Goal: Task Accomplishment & Management: Use online tool/utility

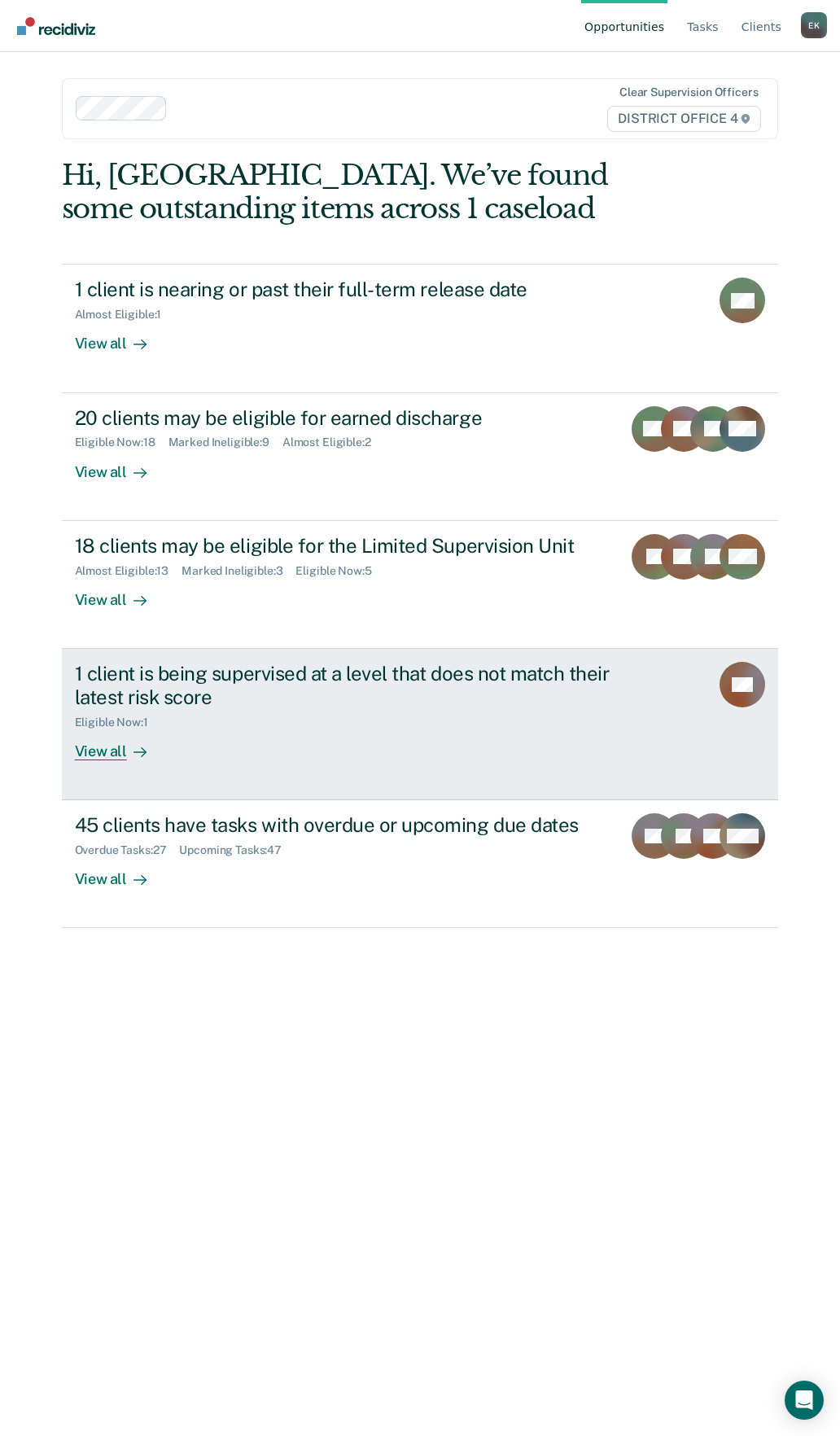
click at [210, 708] on div "1 client is being supervised at a level that does not match their latest risk s…" at bounding box center [360, 685] width 571 height 47
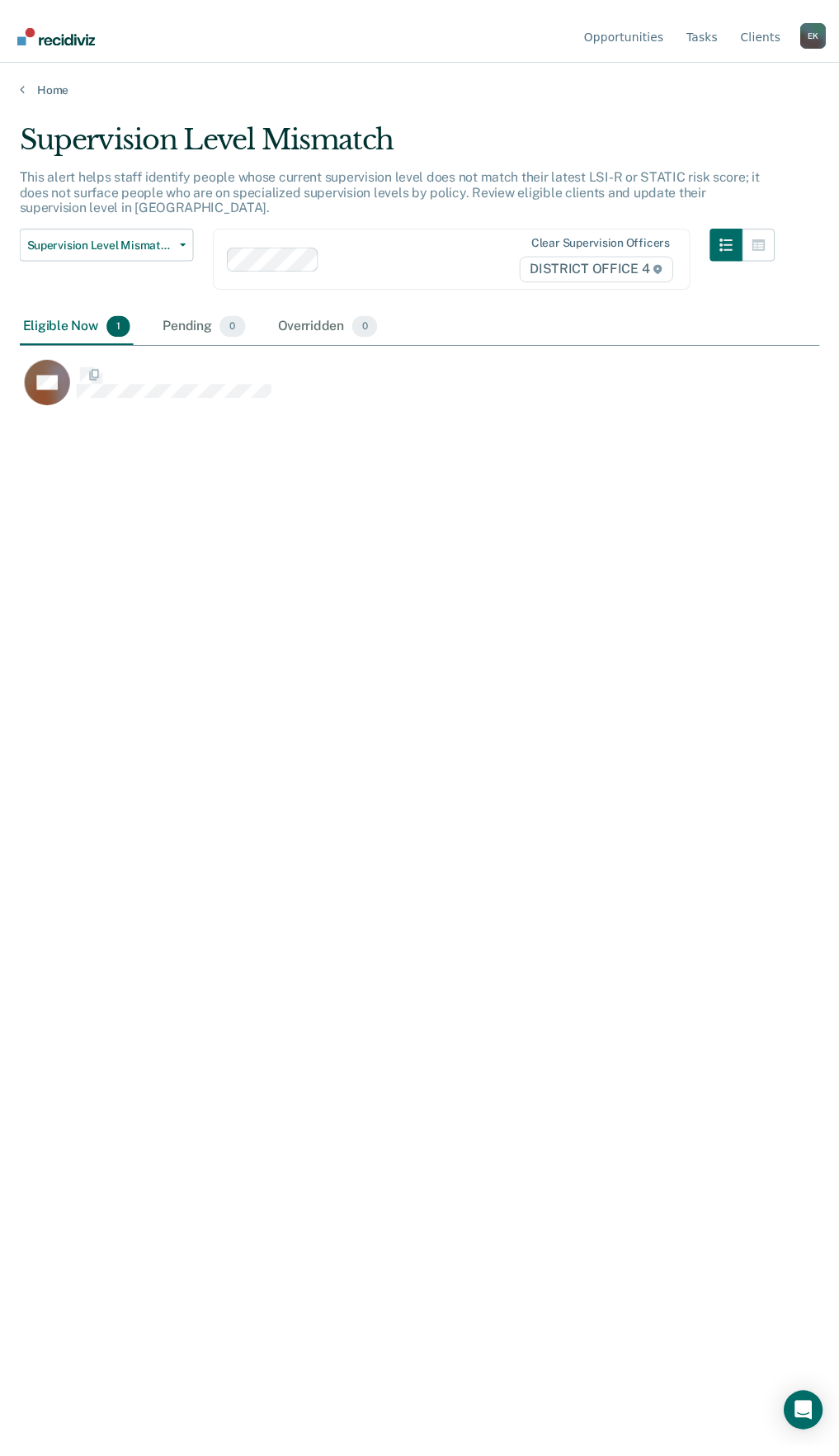
scroll to position [1206, 799]
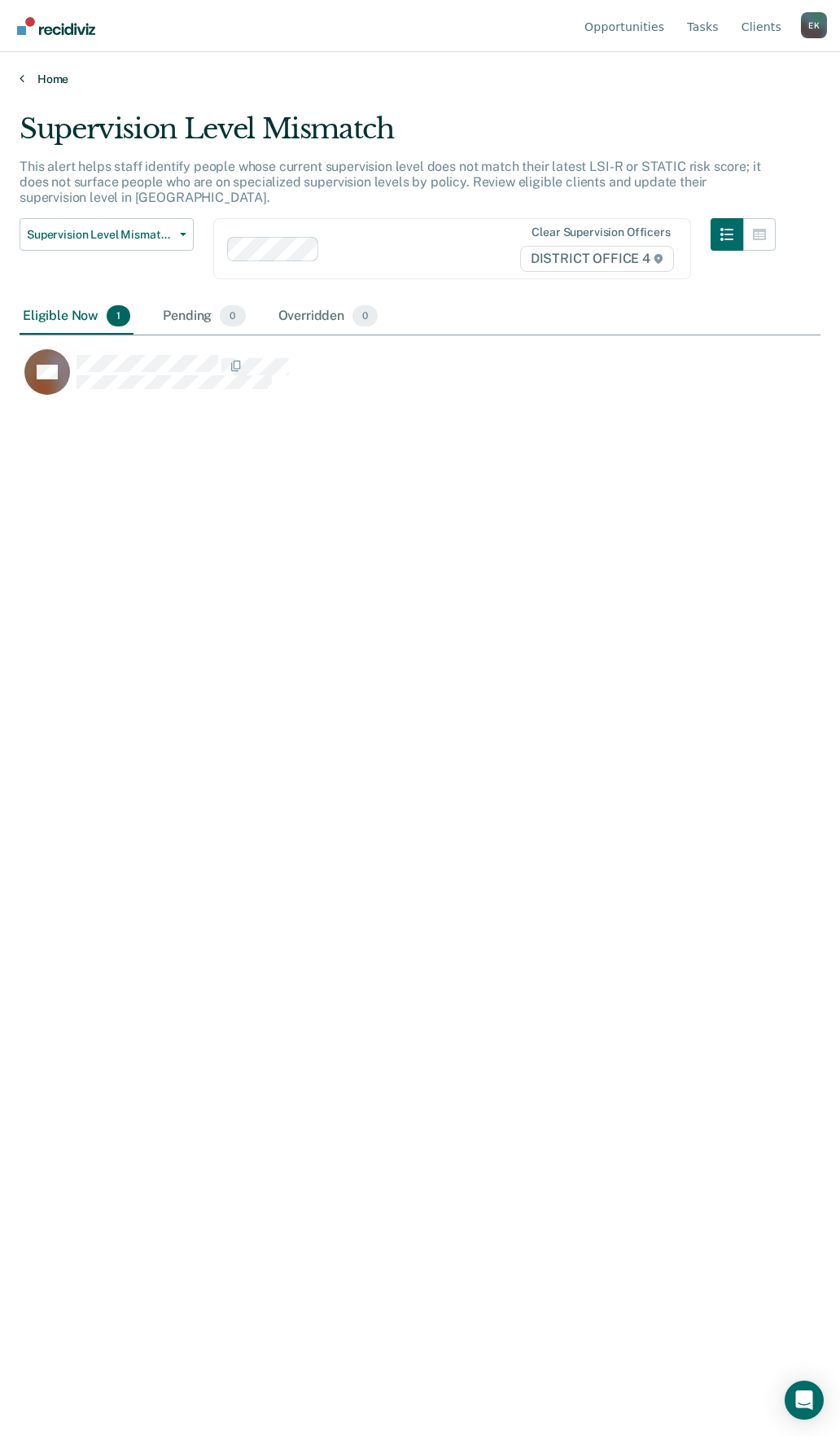
click at [39, 79] on link "Home" at bounding box center [420, 78] width 801 height 14
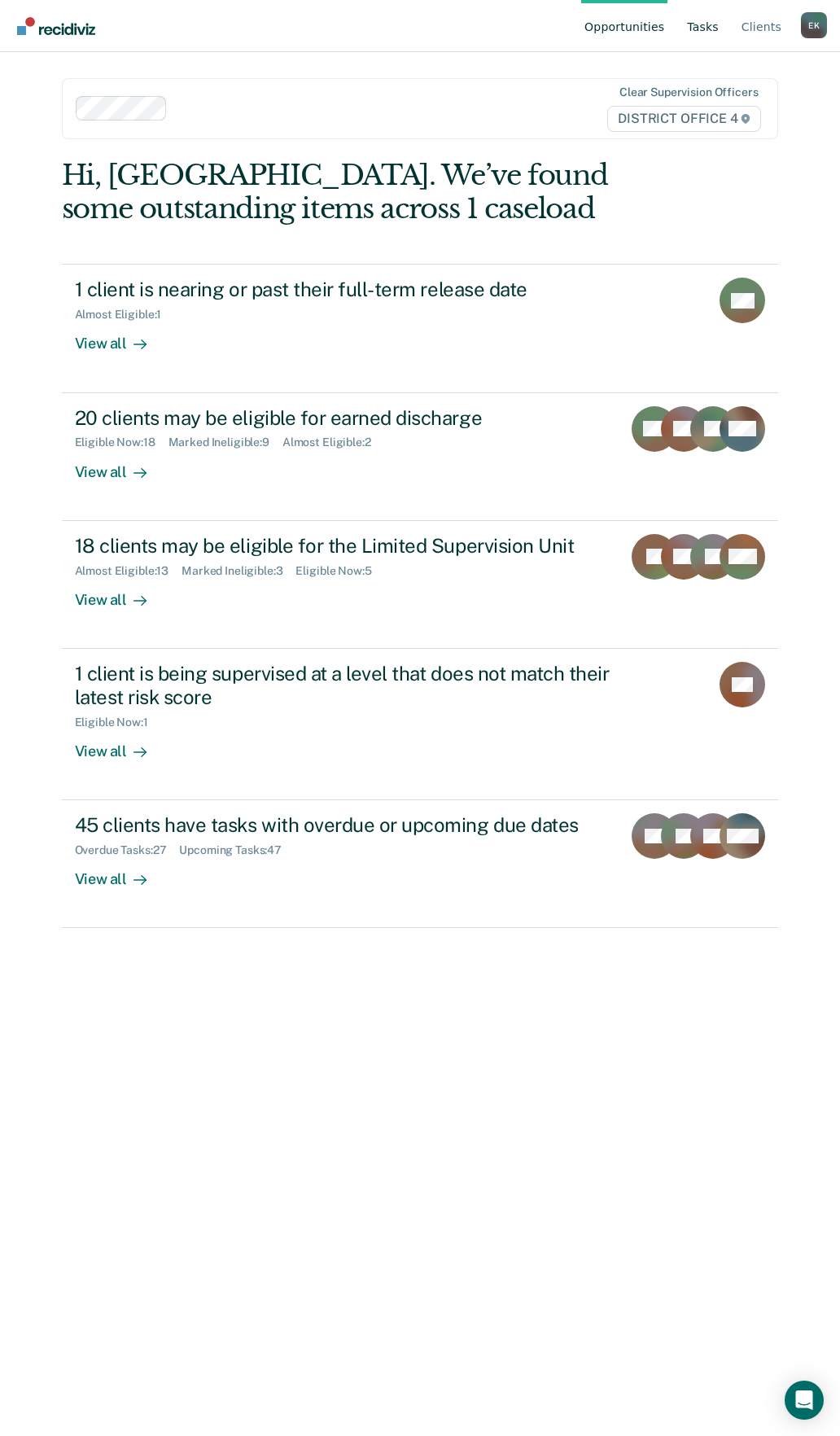
click at [699, 30] on link "Tasks" at bounding box center [702, 26] width 38 height 52
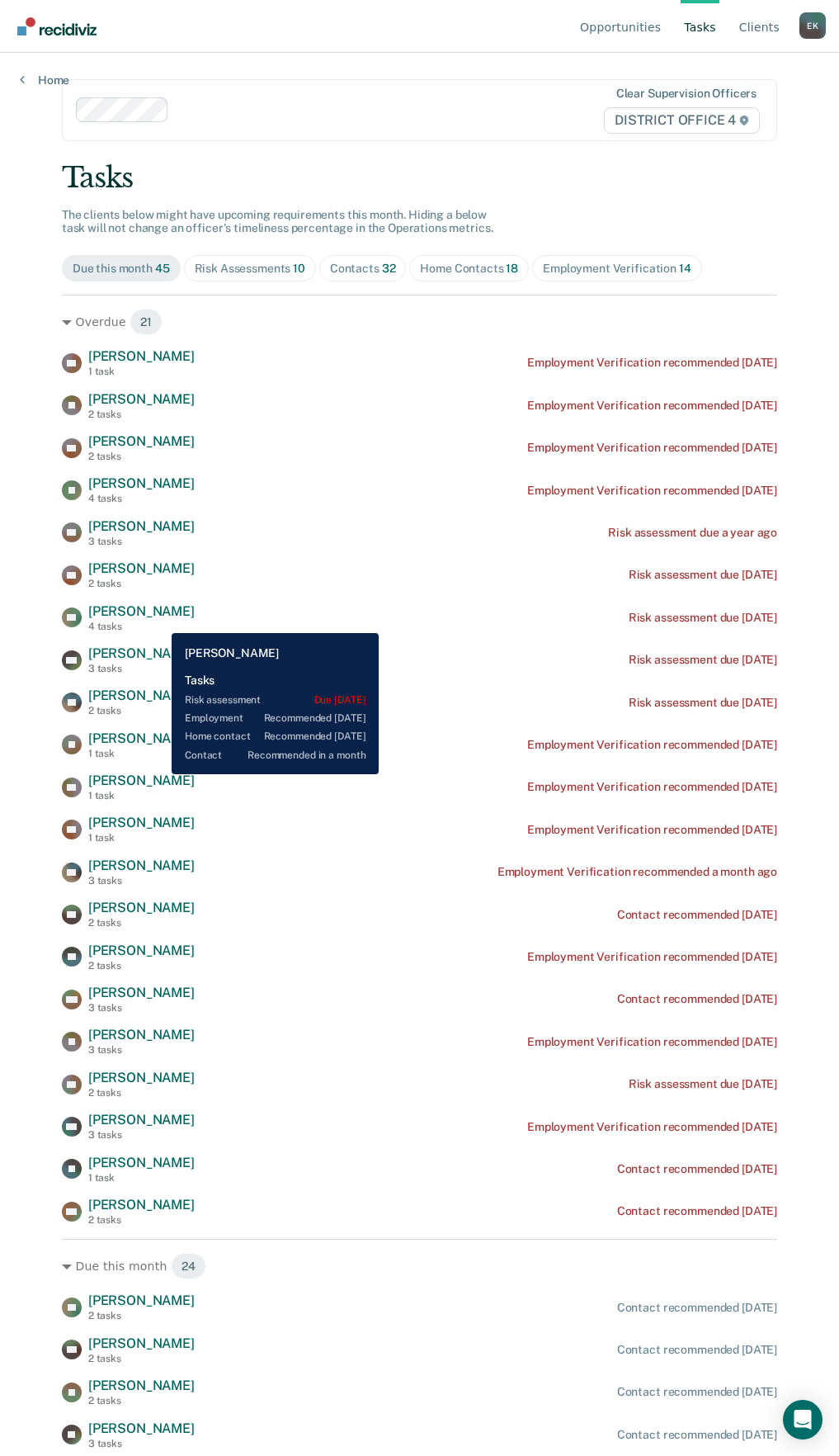
drag, startPoint x: 159, startPoint y: 620, endPoint x: 353, endPoint y: 954, distance: 386.3
click at [355, 957] on div "EA [PERSON_NAME] 2 tasks Employment Verification recommended [DATE]" at bounding box center [420, 957] width 715 height 29
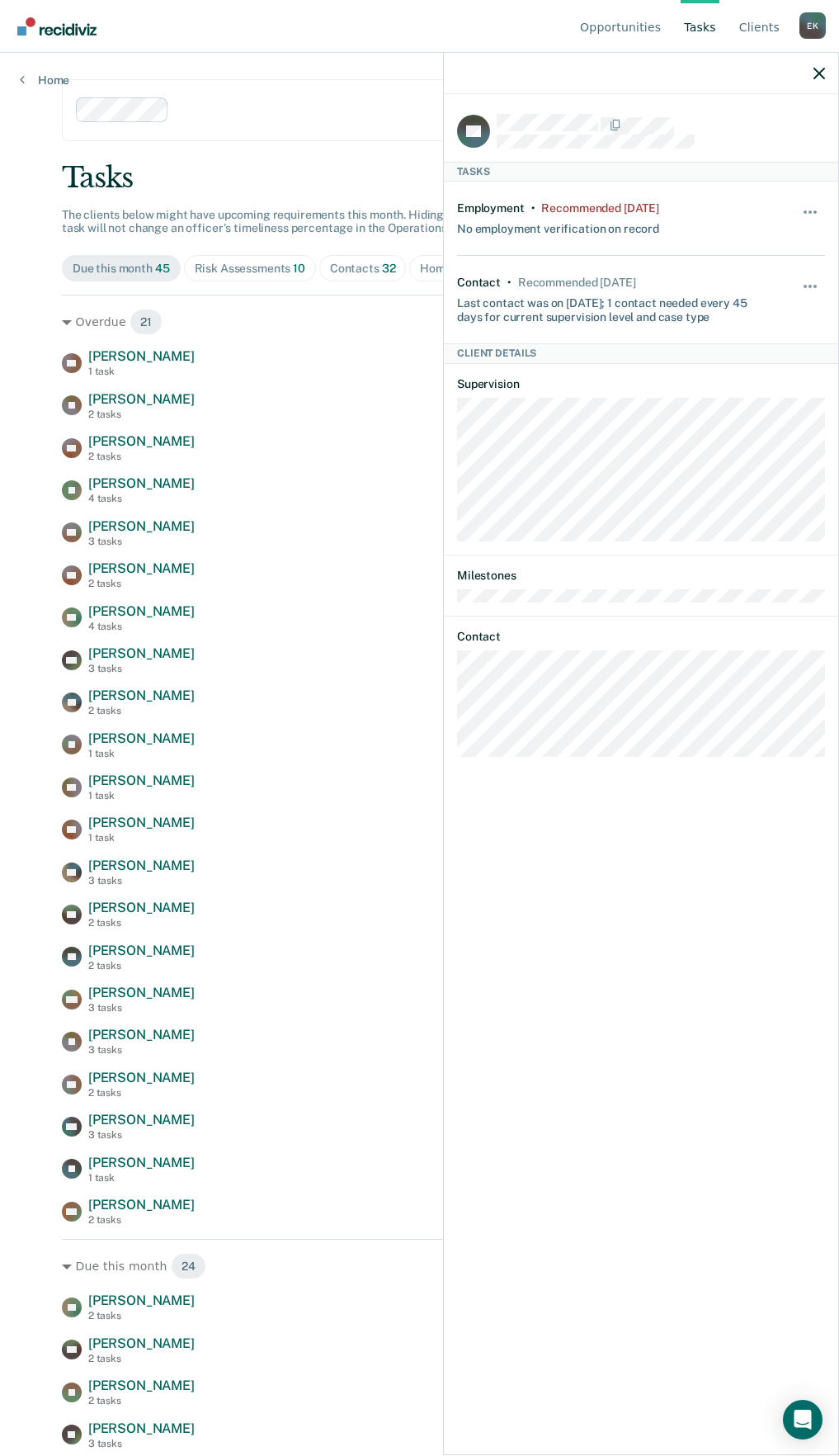
click at [825, 66] on div at bounding box center [640, 73] width 394 height 42
click at [802, 91] on div at bounding box center [640, 73] width 394 height 42
click at [819, 75] on icon "button" at bounding box center [819, 74] width 12 height 12
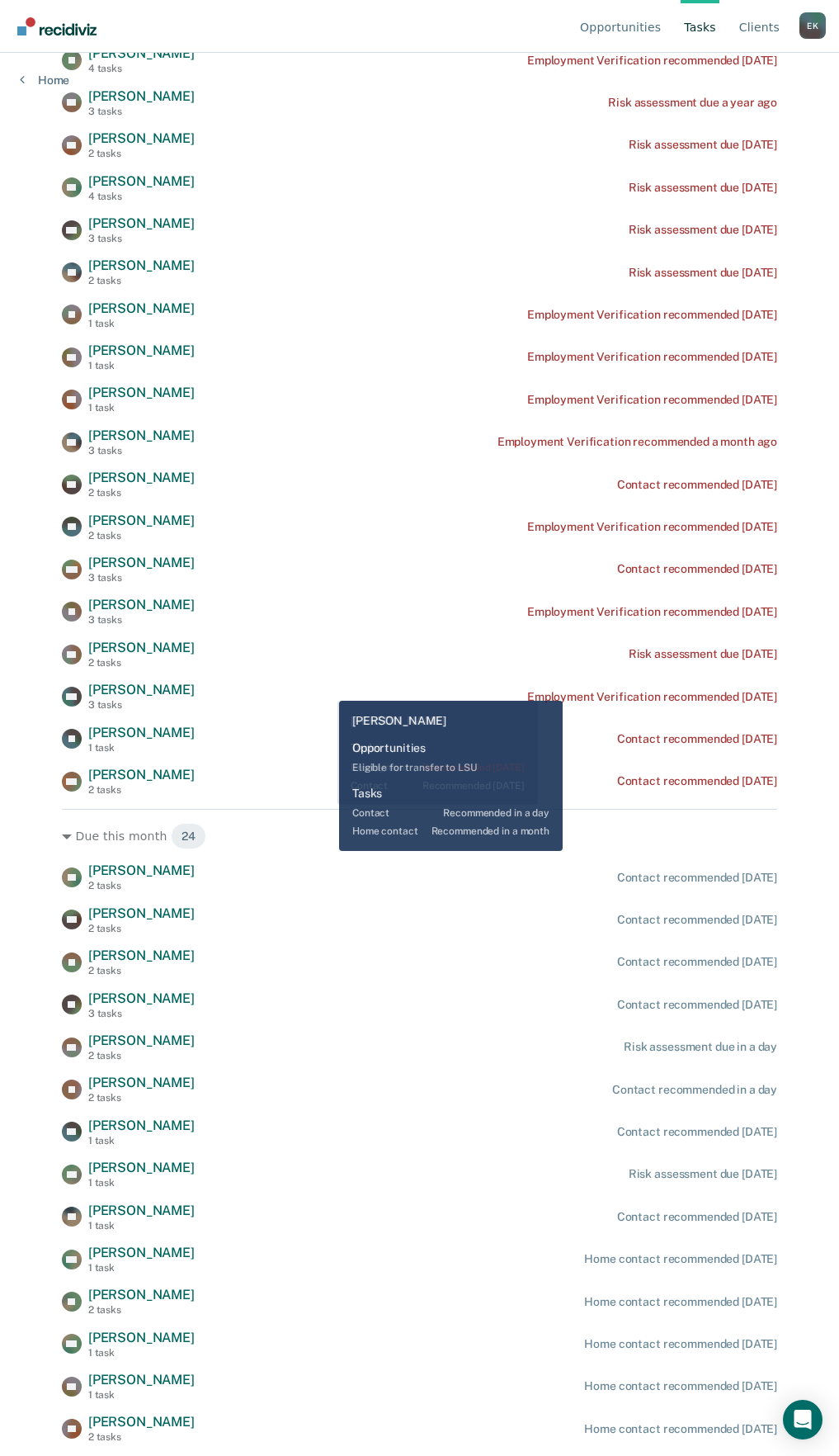
scroll to position [841, 0]
